Goal: Information Seeking & Learning: Find specific fact

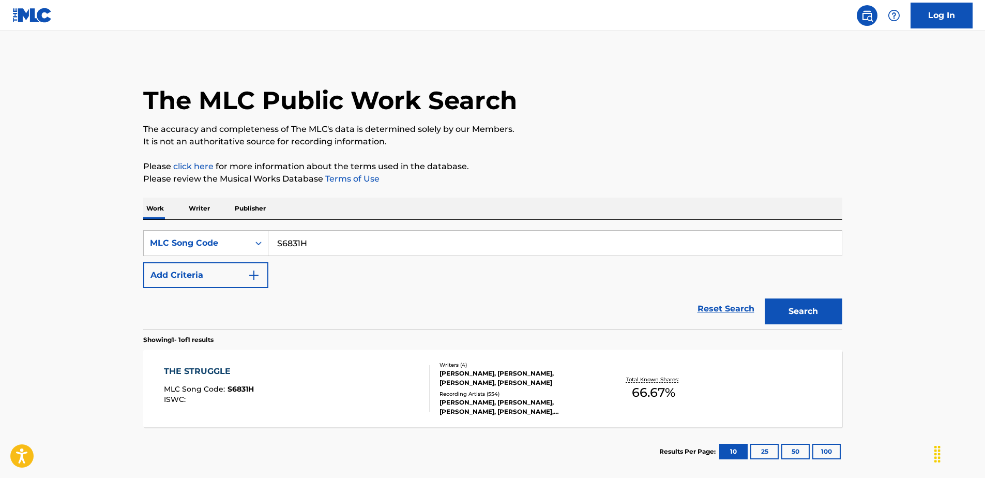
click at [390, 388] on div "THE STRUGGLE MLC Song Code : S6831H ISWC :" at bounding box center [297, 388] width 266 height 47
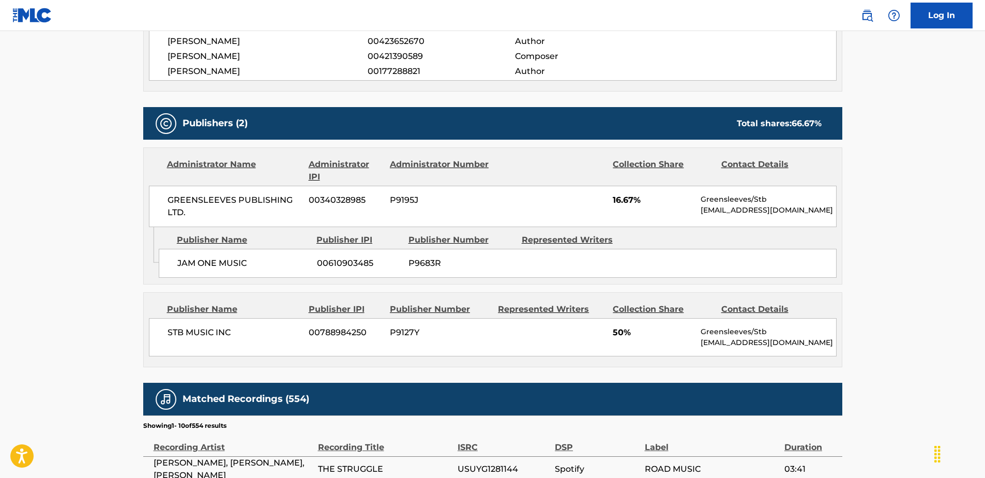
scroll to position [414, 0]
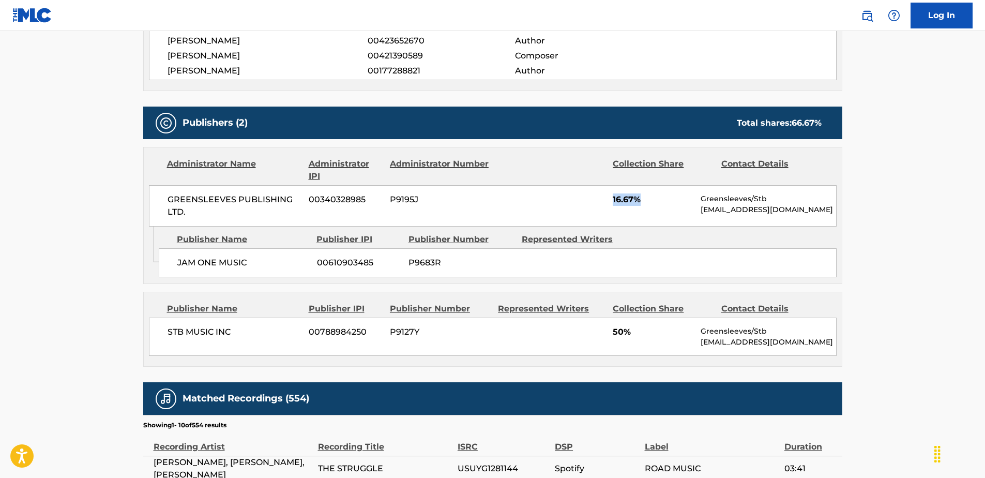
drag, startPoint x: 642, startPoint y: 194, endPoint x: 610, endPoint y: 198, distance: 32.8
click at [610, 198] on div "GREENSLEEVES PUBLISHING LTD. 00340328985 P9195J 16.67% Greensleeves/Stb [EMAIL_…" at bounding box center [493, 205] width 688 height 41
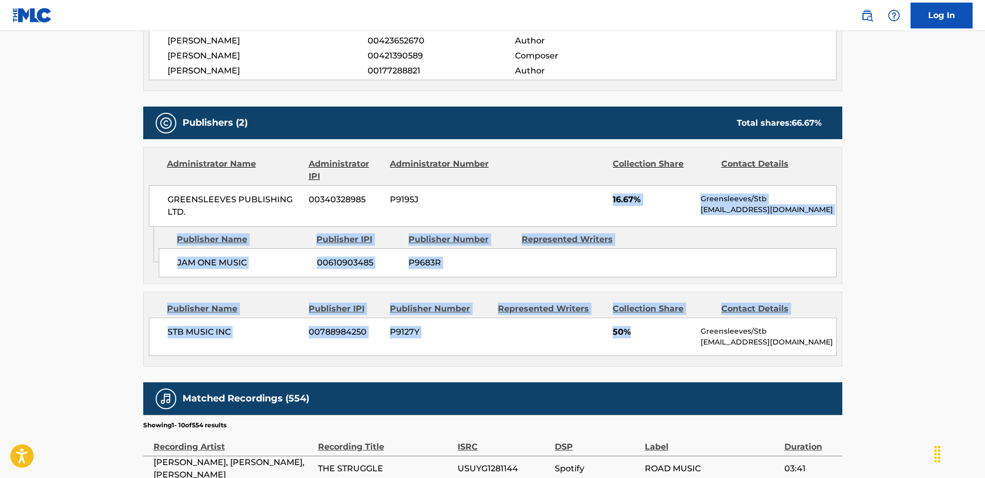
drag, startPoint x: 612, startPoint y: 200, endPoint x: 636, endPoint y: 350, distance: 151.4
click at [636, 350] on div "Publishers (2) Total shares: 66.67 % Administrator Name Administrator IPI Admin…" at bounding box center [492, 237] width 699 height 260
click at [636, 348] on div "STB MUSIC INC 00788984250 P9127Y 50% Greensleeves/Stb [EMAIL_ADDRESS][DOMAIN_NA…" at bounding box center [493, 336] width 688 height 38
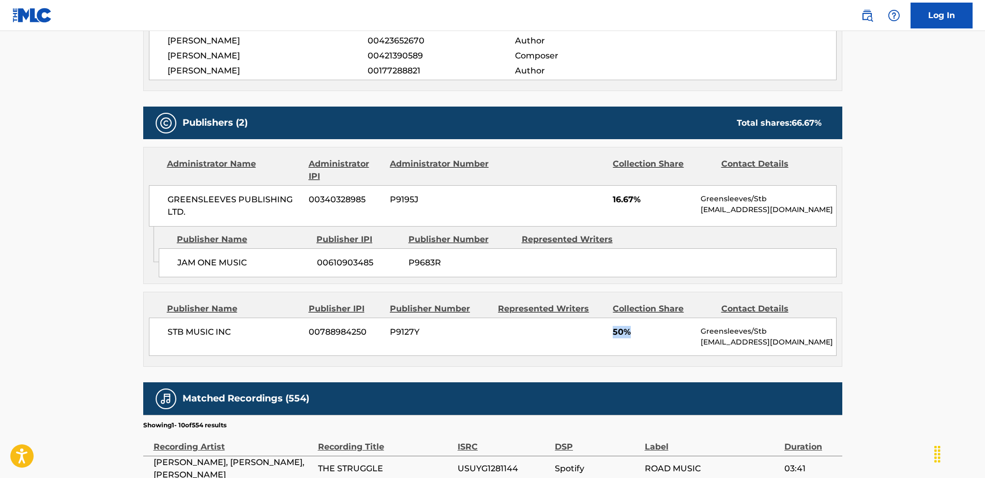
drag, startPoint x: 638, startPoint y: 334, endPoint x: 613, endPoint y: 331, distance: 25.0
click at [613, 331] on span "50%" at bounding box center [653, 332] width 80 height 12
drag, startPoint x: 613, startPoint y: 331, endPoint x: 643, endPoint y: 332, distance: 30.0
click at [643, 332] on span "50%" at bounding box center [653, 332] width 80 height 12
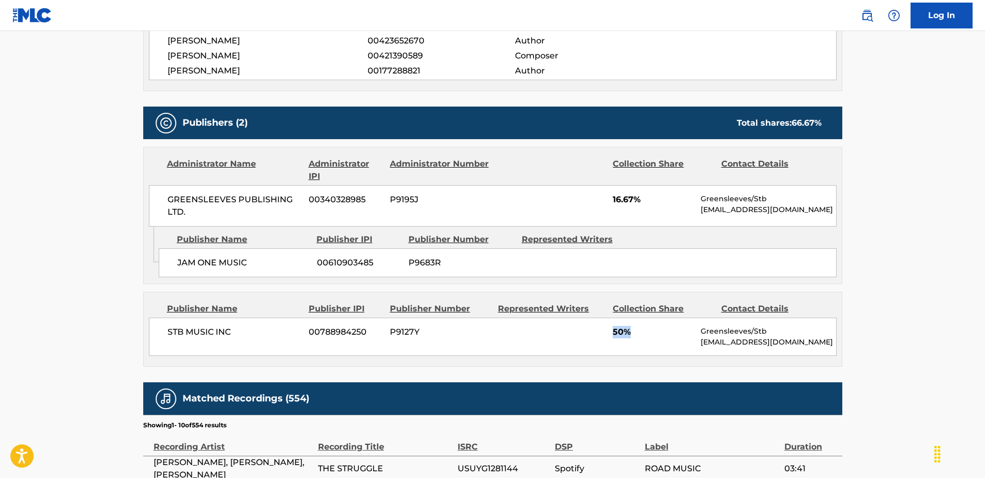
click at [643, 332] on span "50%" at bounding box center [653, 332] width 80 height 12
drag, startPoint x: 660, startPoint y: 201, endPoint x: 610, endPoint y: 193, distance: 50.2
click at [610, 193] on div "GREENSLEEVES PUBLISHING LTD. 00340328985 P9195J 16.67% Greensleeves/Stb [EMAIL_…" at bounding box center [493, 205] width 688 height 41
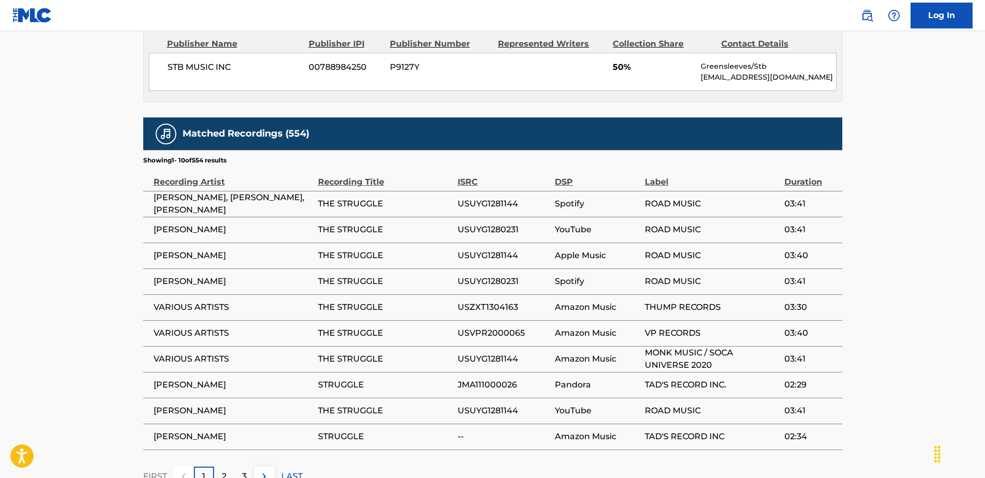
scroll to position [753, 0]
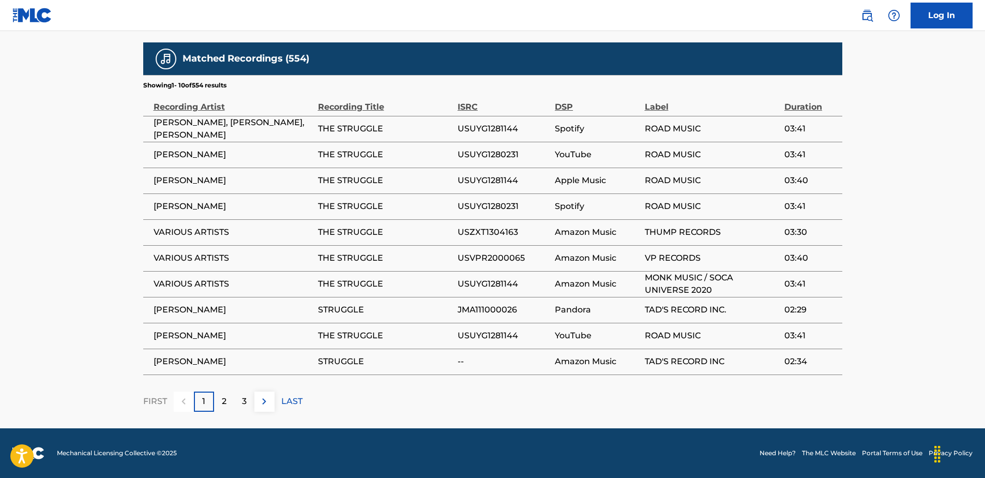
click at [216, 402] on div "2" at bounding box center [224, 401] width 20 height 20
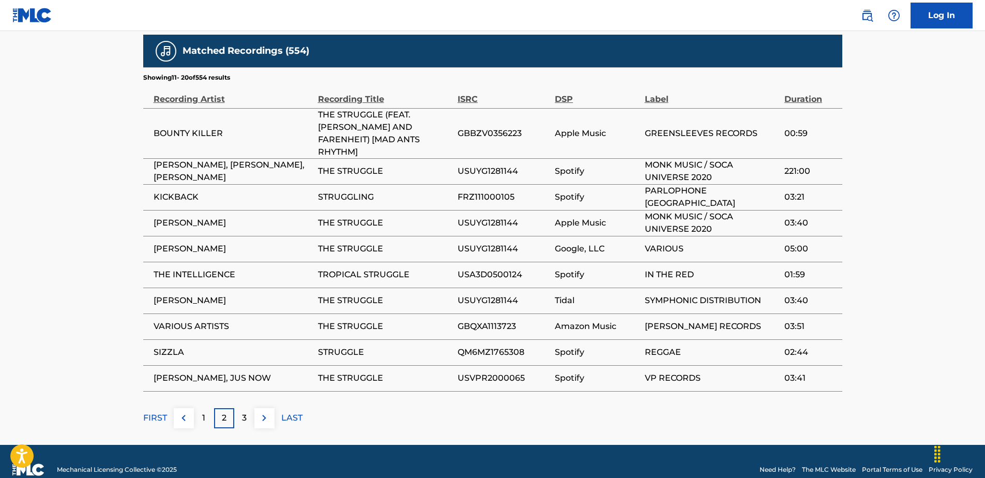
scroll to position [765, 0]
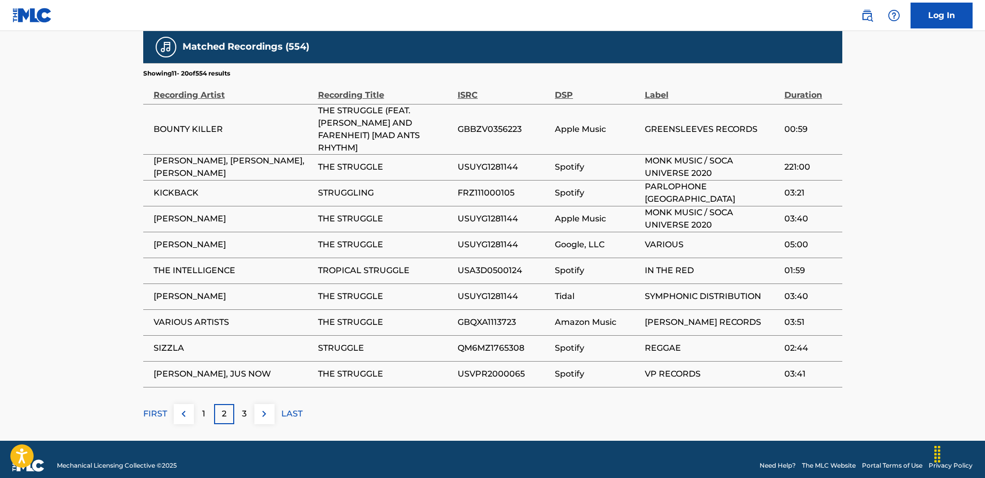
click at [240, 404] on div "3" at bounding box center [244, 414] width 20 height 20
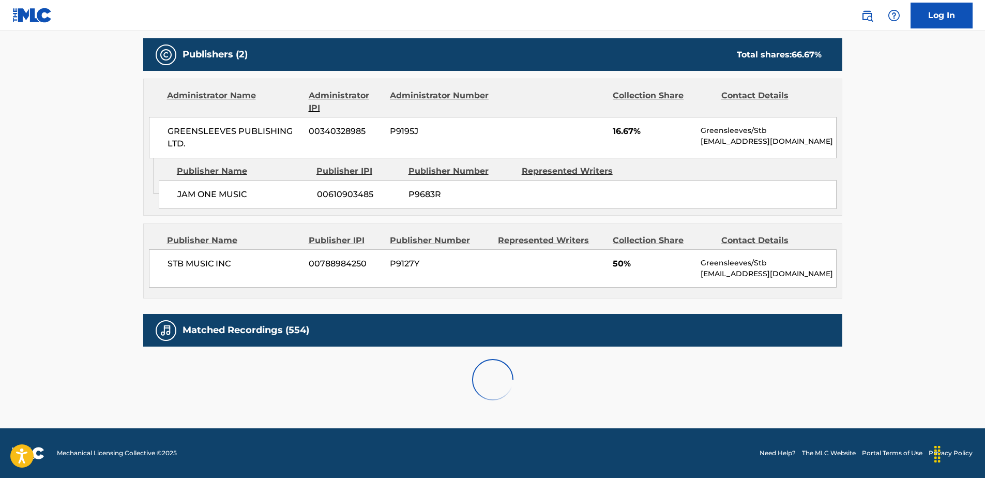
scroll to position [753, 0]
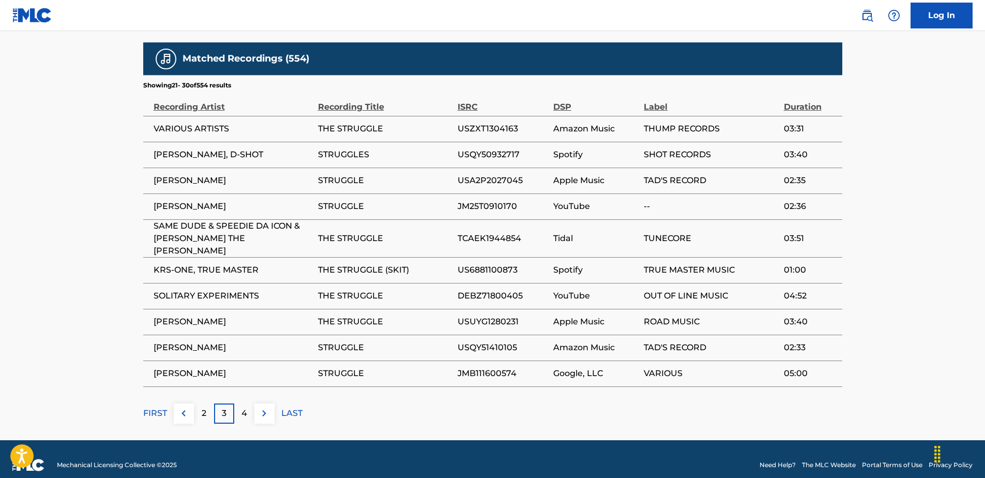
click at [243, 407] on p "4" at bounding box center [244, 413] width 6 height 12
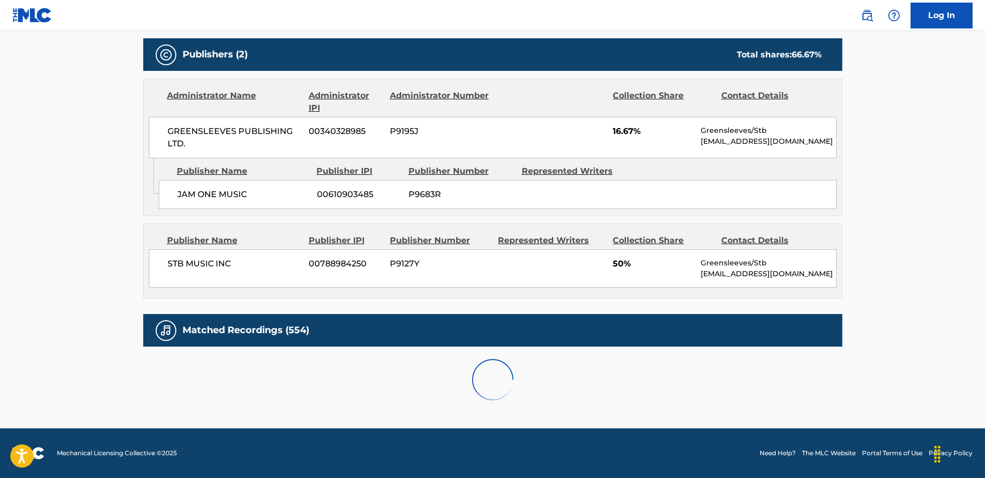
scroll to position [765, 0]
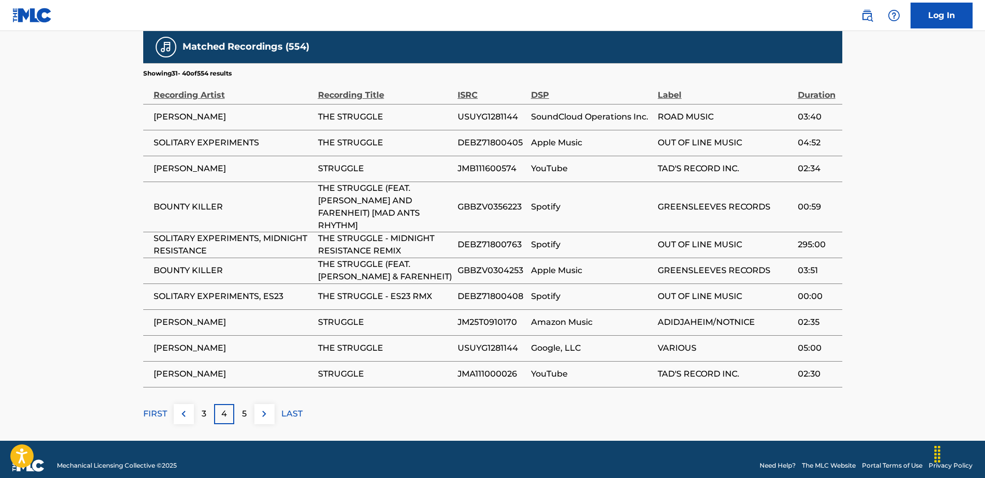
drag, startPoint x: 252, startPoint y: 395, endPoint x: 259, endPoint y: 392, distance: 6.9
click at [254, 404] on div "FIRST 3 4 5 LAST" at bounding box center [492, 414] width 699 height 20
click at [236, 404] on div "5" at bounding box center [244, 414] width 20 height 20
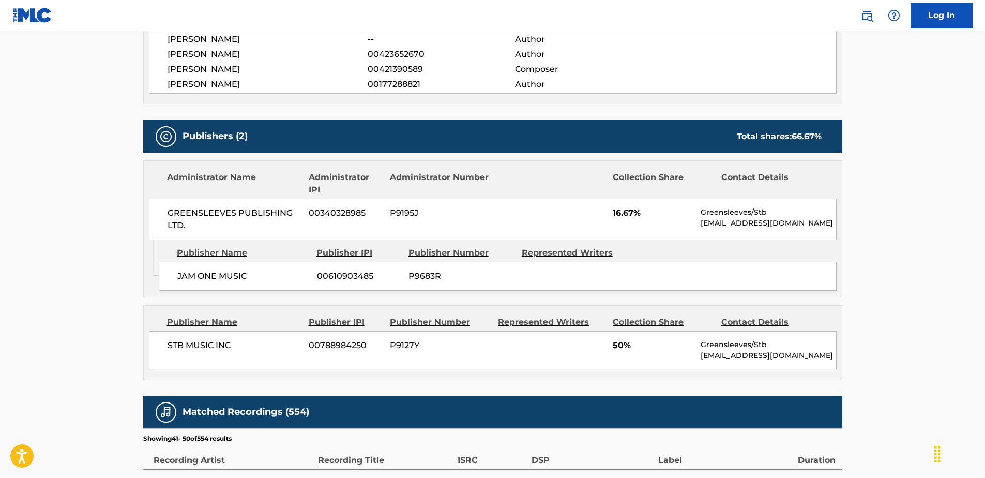
scroll to position [391, 0]
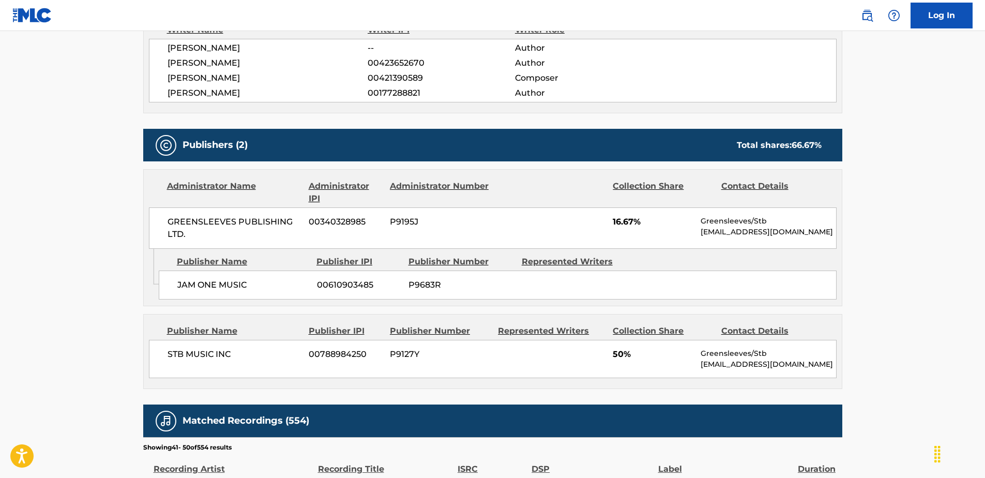
click at [217, 219] on span "GREENSLEEVES PUBLISHING LTD." at bounding box center [235, 228] width 134 height 25
drag, startPoint x: 217, startPoint y: 219, endPoint x: 244, endPoint y: 285, distance: 71.2
click at [244, 285] on span "JAM ONE MUSIC" at bounding box center [243, 285] width 132 height 12
drag, startPoint x: 248, startPoint y: 285, endPoint x: 218, endPoint y: 277, distance: 31.1
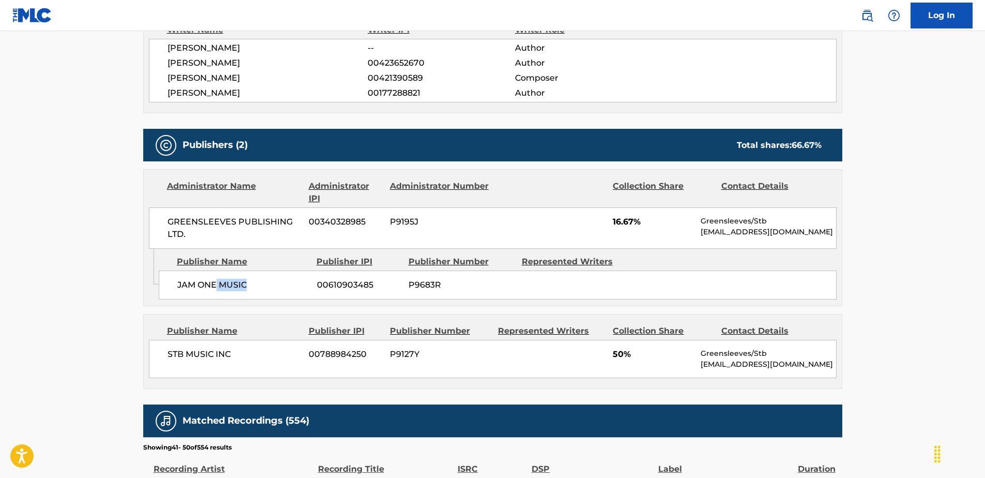
click at [218, 277] on div "JAM ONE MUSIC 00610903485 P9683R" at bounding box center [498, 284] width 678 height 29
drag, startPoint x: 218, startPoint y: 277, endPoint x: 222, endPoint y: 281, distance: 5.8
click at [222, 281] on span "JAM ONE MUSIC" at bounding box center [243, 285] width 132 height 12
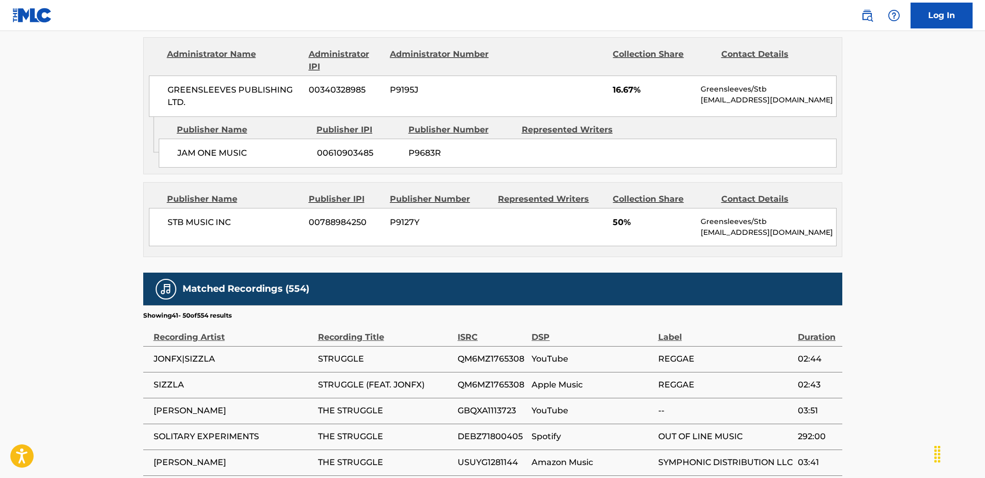
scroll to position [547, 0]
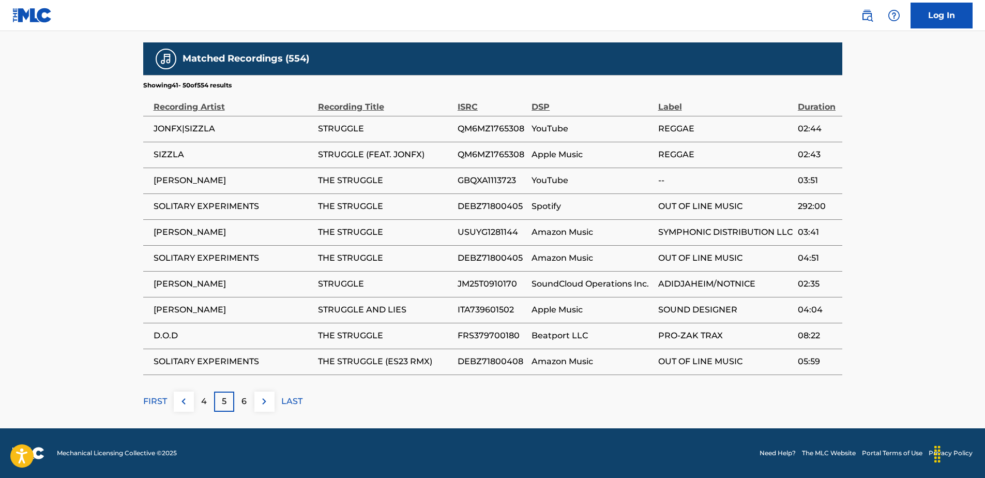
click at [246, 402] on p "6" at bounding box center [243, 401] width 5 height 12
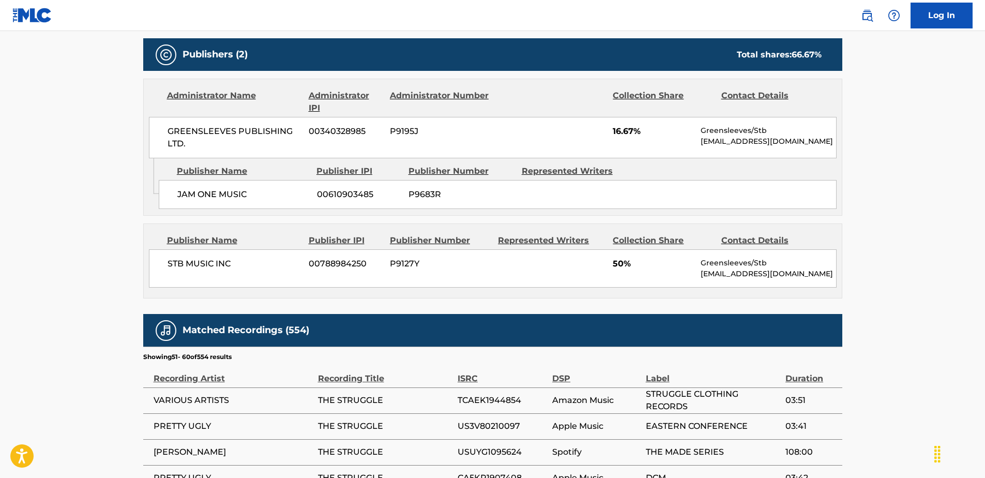
scroll to position [753, 0]
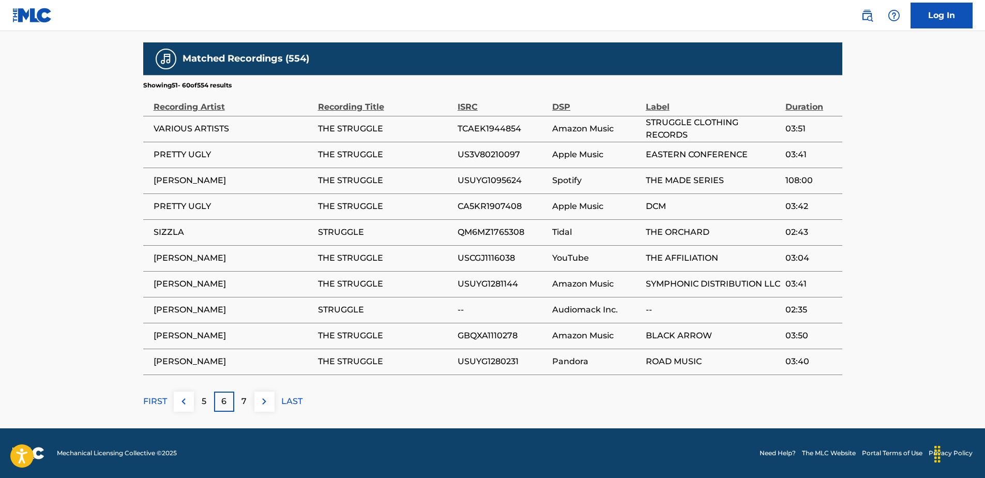
click at [246, 402] on p "7" at bounding box center [243, 401] width 5 height 12
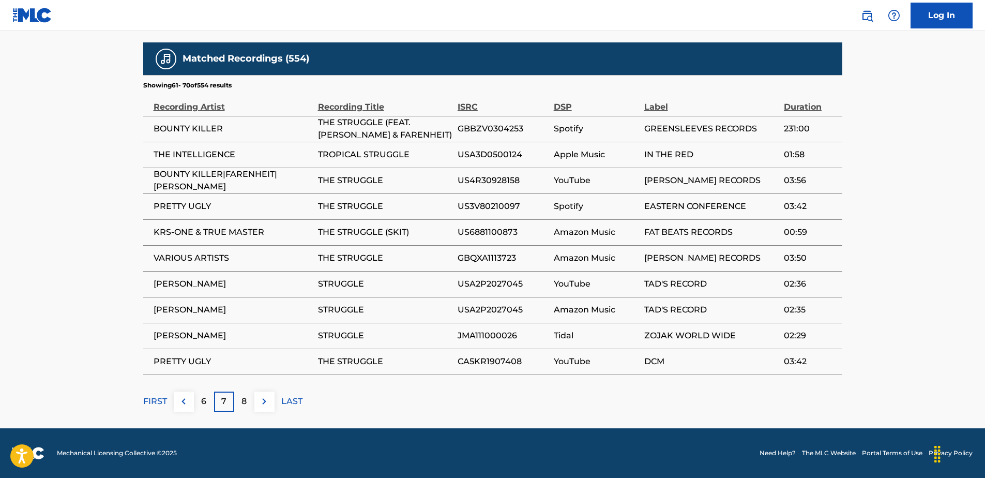
click at [246, 402] on p "8" at bounding box center [243, 401] width 5 height 12
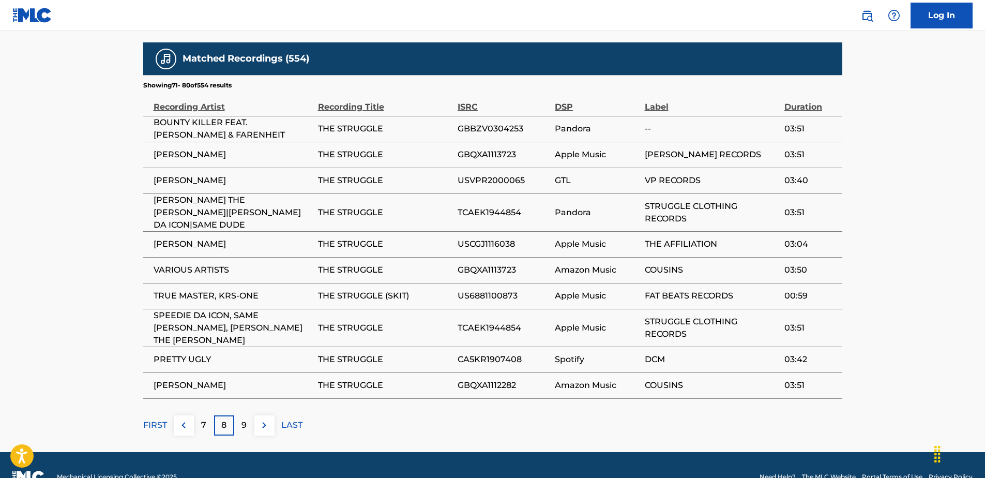
click at [251, 415] on div "9" at bounding box center [244, 425] width 20 height 20
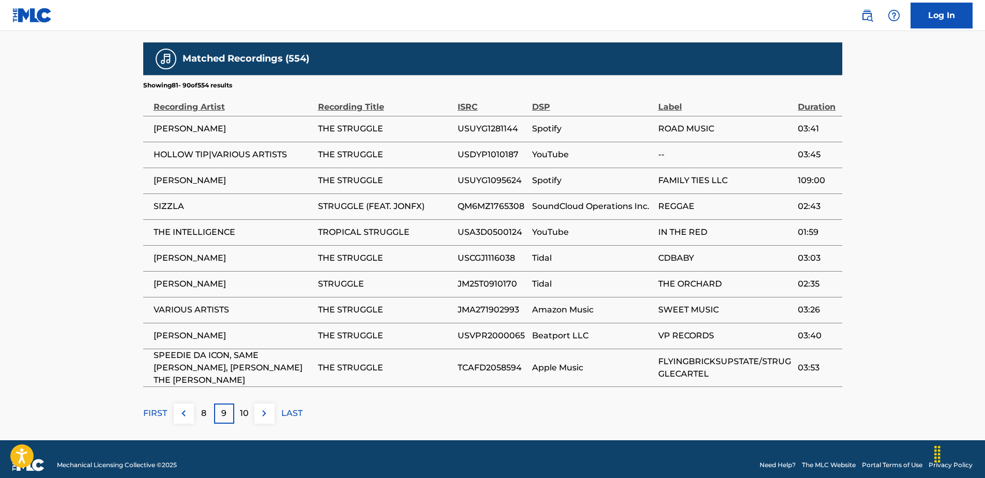
click at [245, 407] on p "10" at bounding box center [244, 413] width 9 height 12
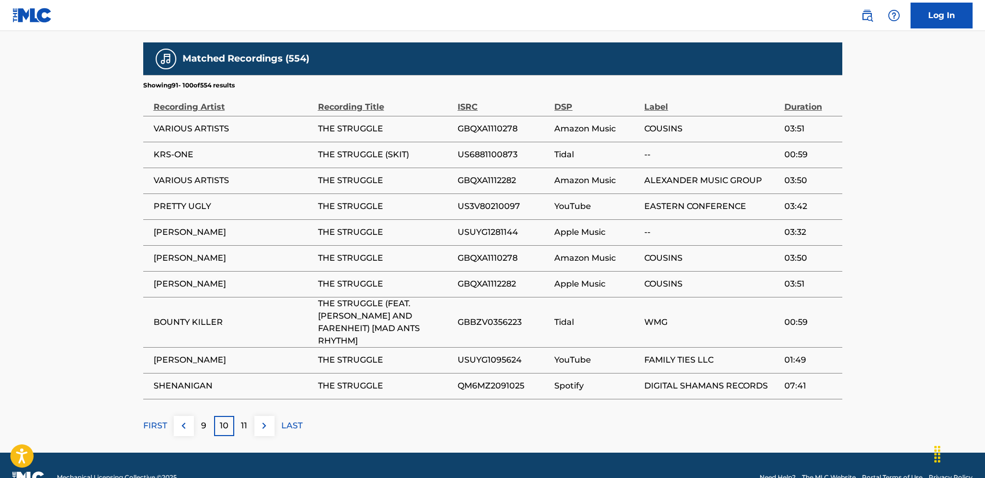
click at [244, 416] on div "11" at bounding box center [244, 426] width 20 height 20
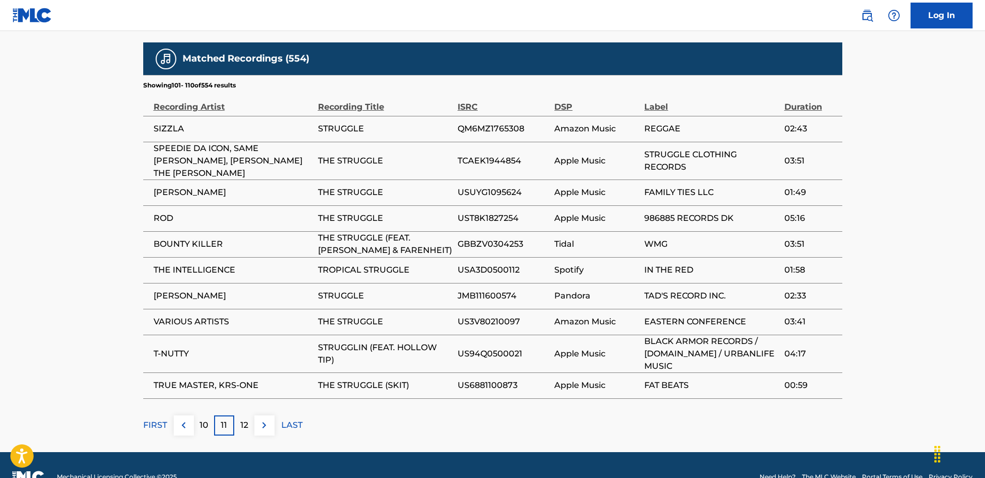
click at [190, 205] on td "ROD" at bounding box center [230, 218] width 175 height 26
click at [495, 212] on span "UST8K1827254" at bounding box center [504, 218] width 92 height 12
click at [232, 415] on div "11" at bounding box center [224, 425] width 20 height 20
click at [245, 419] on p "12" at bounding box center [244, 425] width 8 height 12
